Goal: Information Seeking & Learning: Learn about a topic

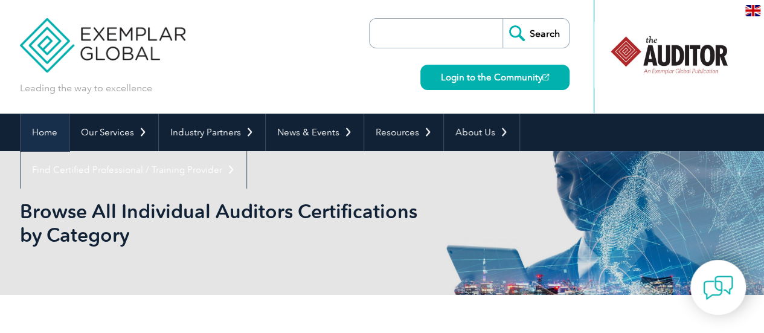
click at [60, 129] on link "Home" at bounding box center [45, 132] width 48 height 37
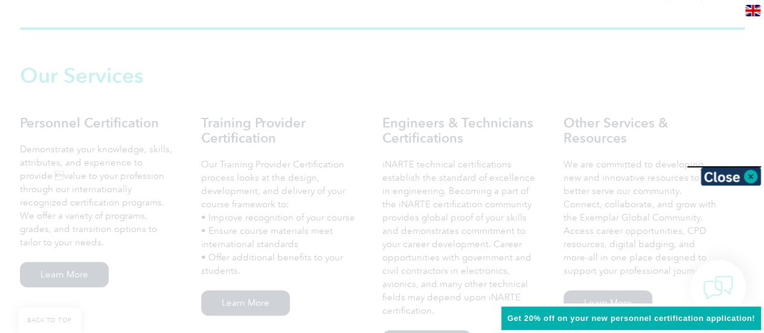
scroll to position [829, 0]
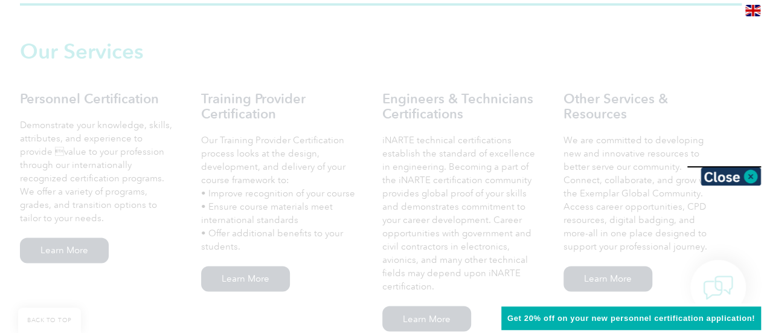
click at [742, 256] on div at bounding box center [382, 166] width 764 height 333
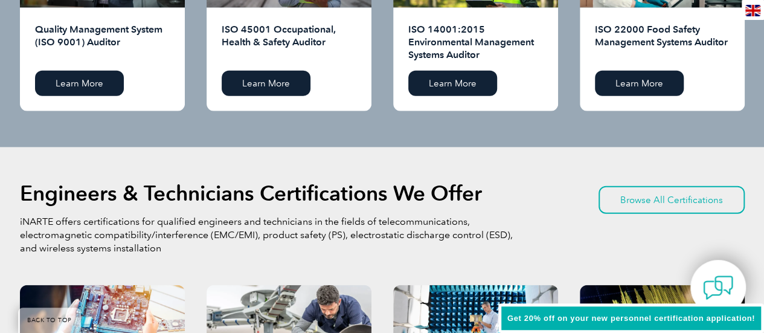
scroll to position [1409, 0]
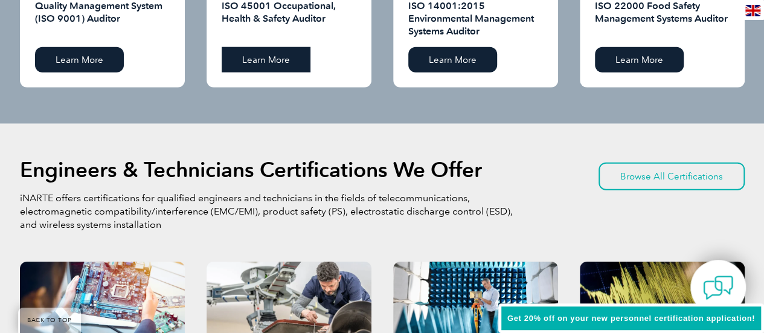
click at [268, 60] on link "Learn More" at bounding box center [266, 59] width 89 height 25
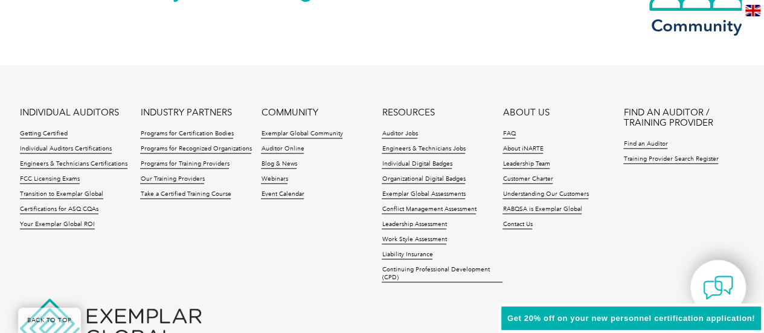
scroll to position [2974, 0]
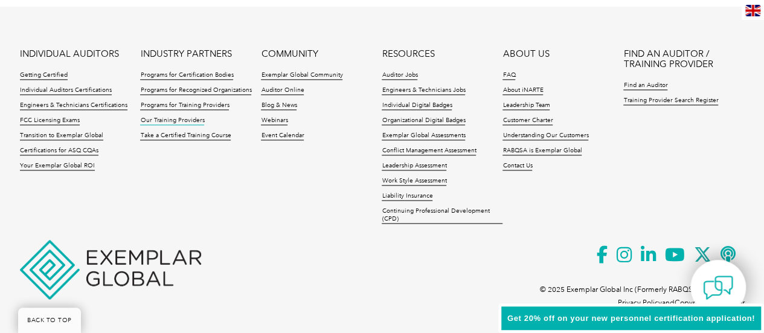
click at [182, 121] on link "Our Training Providers" at bounding box center [172, 121] width 64 height 8
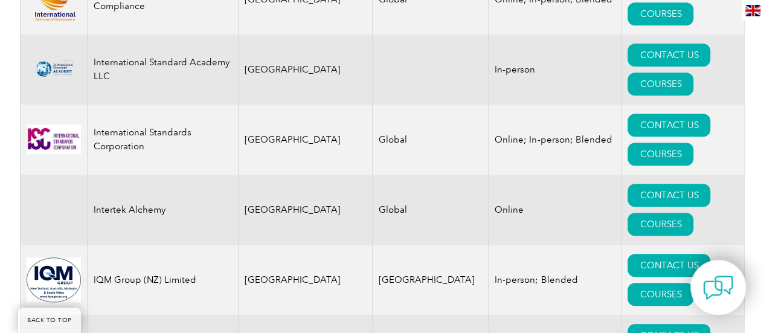
scroll to position [9614, 0]
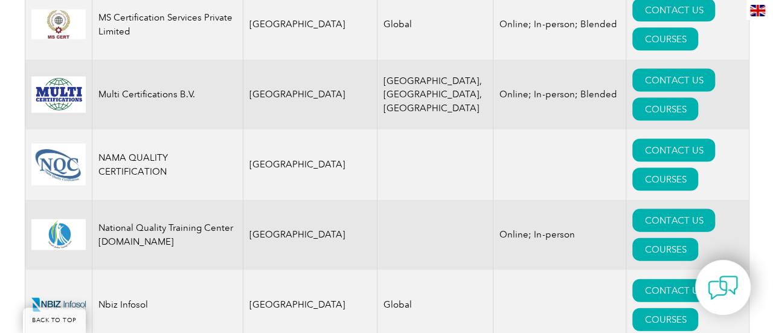
scroll to position [12642, 0]
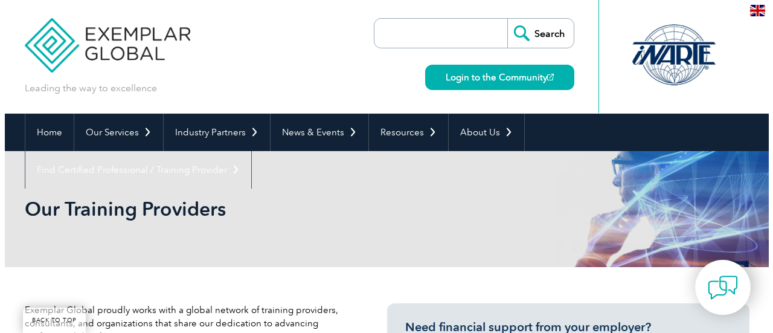
scroll to position [12642, 0]
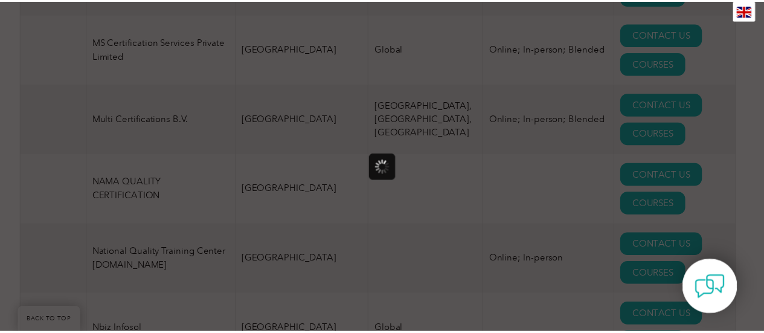
scroll to position [0, 0]
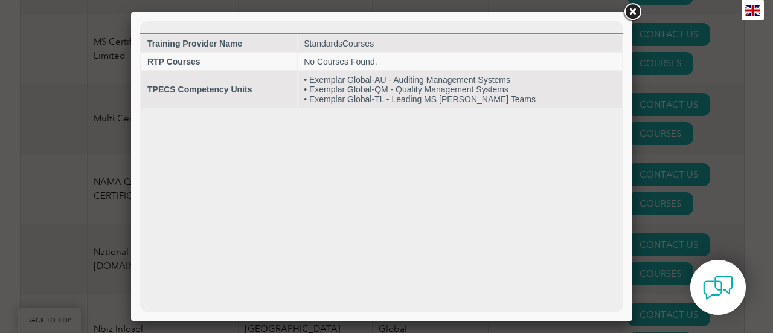
click at [634, 13] on link at bounding box center [633, 12] width 22 height 22
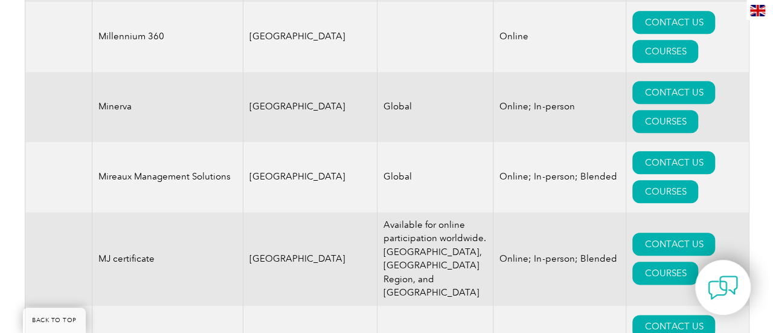
scroll to position [11990, 0]
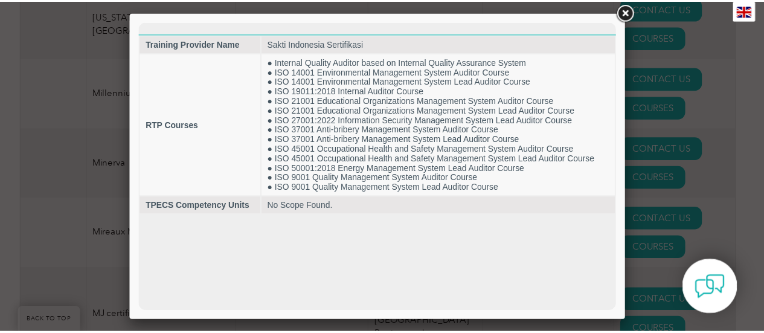
scroll to position [0, 0]
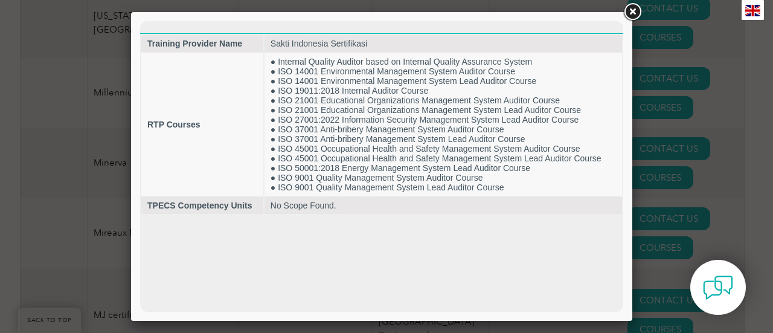
click at [638, 11] on link at bounding box center [633, 12] width 22 height 22
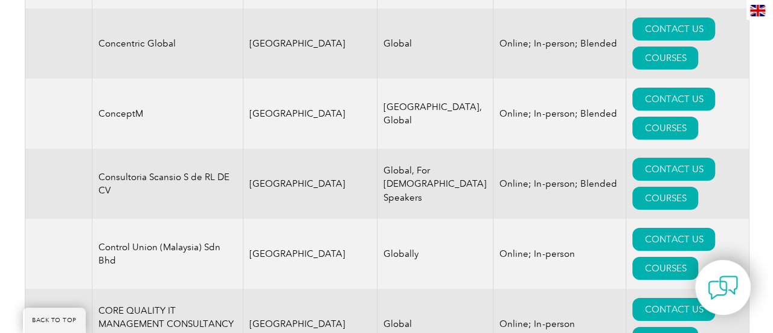
scroll to position [4266, 0]
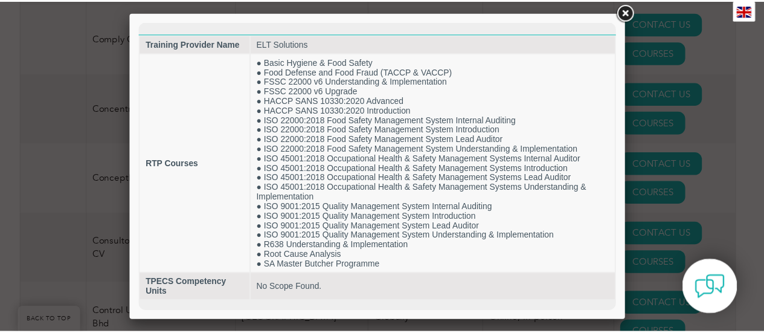
scroll to position [0, 0]
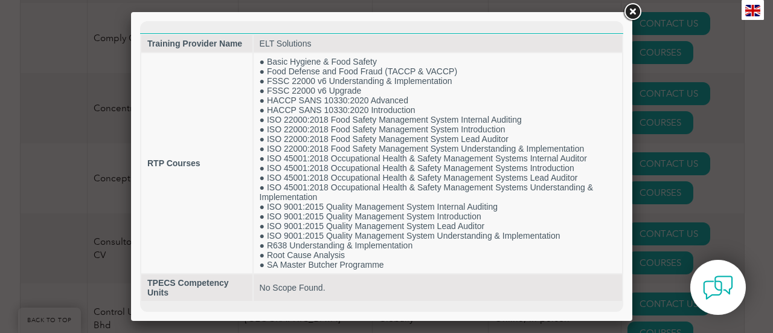
click at [635, 8] on link at bounding box center [633, 12] width 22 height 22
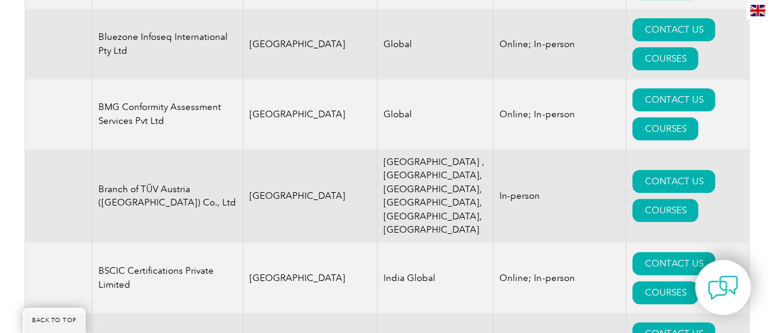
scroll to position [2857, 0]
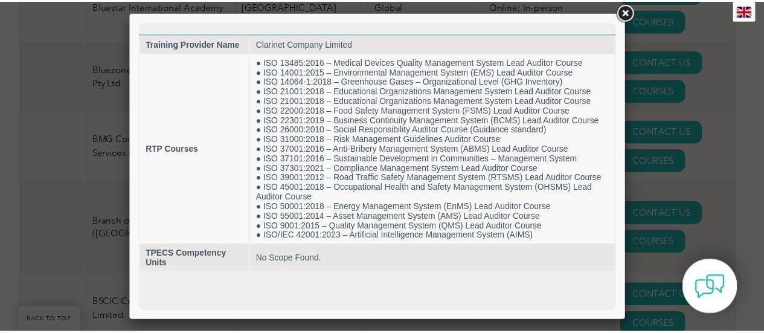
scroll to position [0, 0]
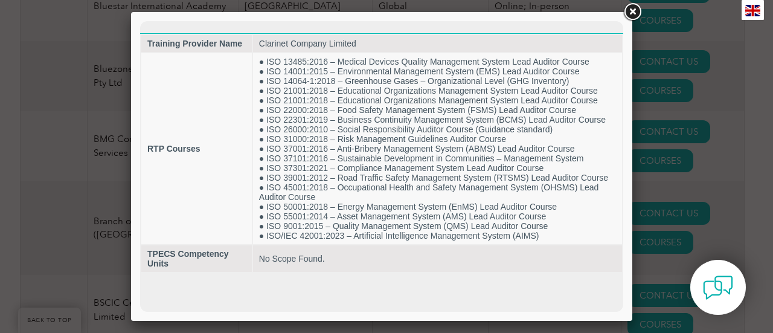
click at [633, 13] on link at bounding box center [633, 12] width 22 height 22
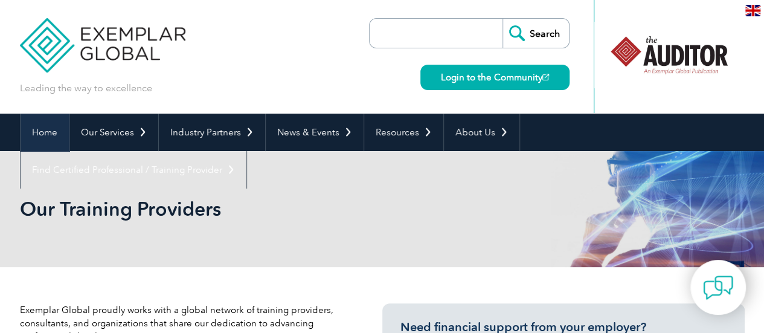
click at [37, 132] on link "Home" at bounding box center [45, 132] width 48 height 37
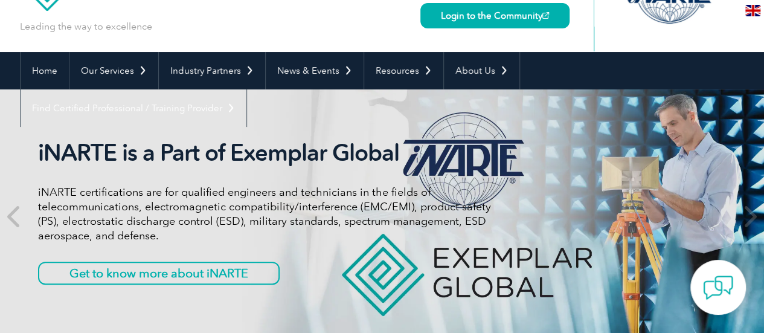
scroll to position [66, 0]
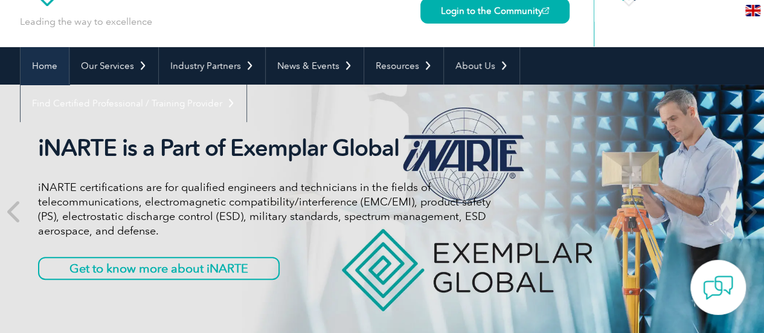
click at [33, 71] on link "Home" at bounding box center [45, 65] width 48 height 37
